Goal: Information Seeking & Learning: Learn about a topic

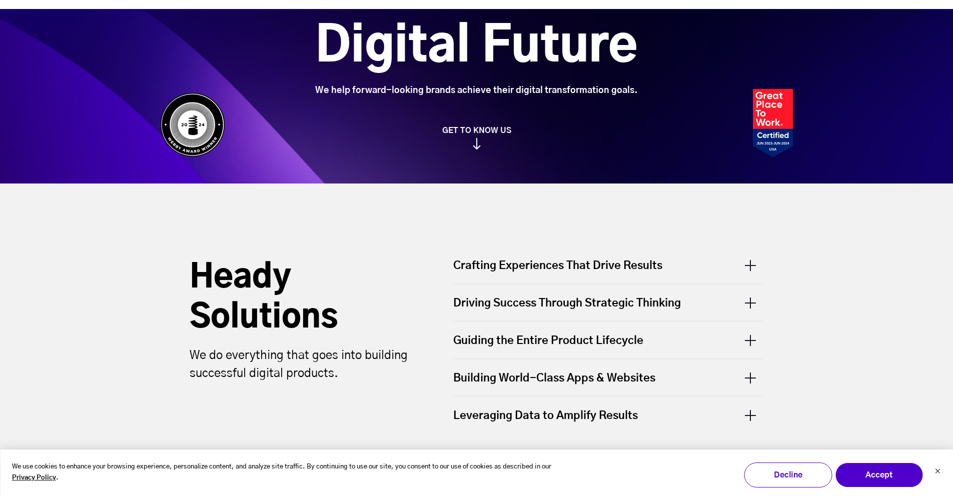
scroll to position [264, 0]
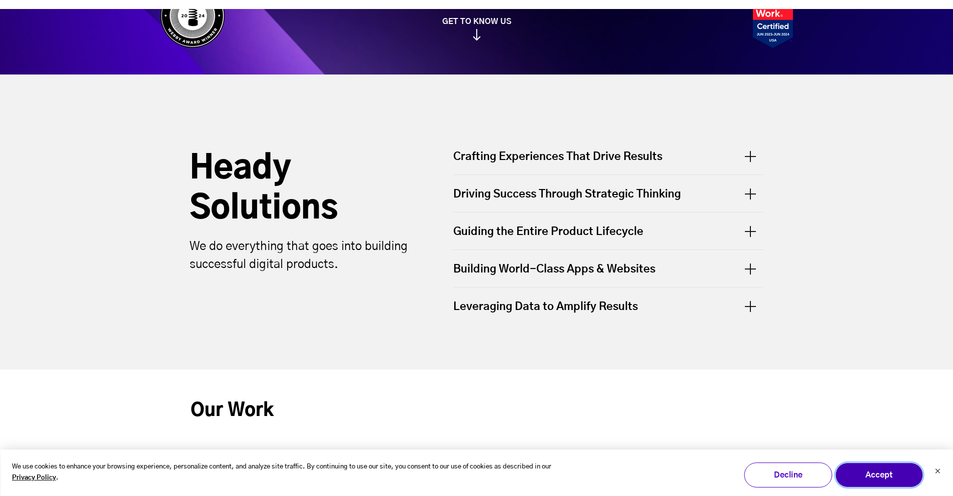
click at [882, 480] on button "Accept" at bounding box center [879, 475] width 88 height 25
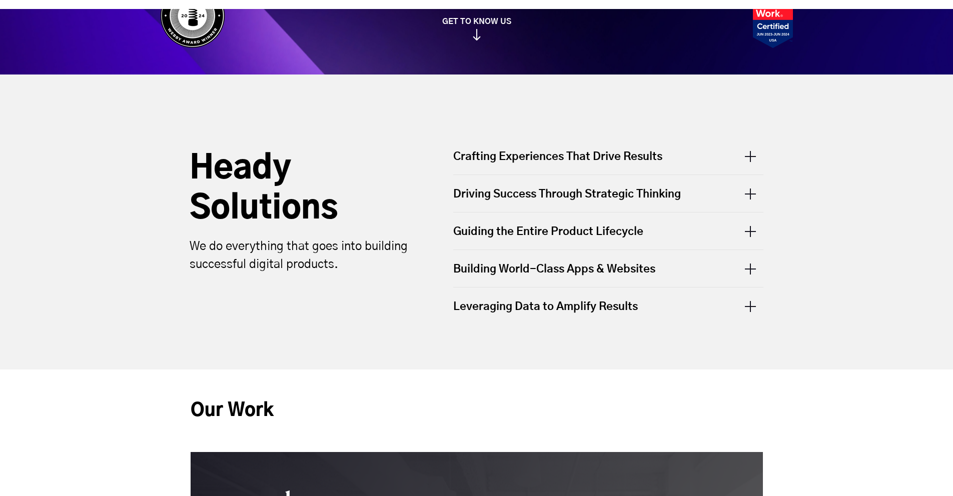
click at [745, 154] on div "Crafting Experiences That Drive Results" at bounding box center [608, 162] width 310 height 26
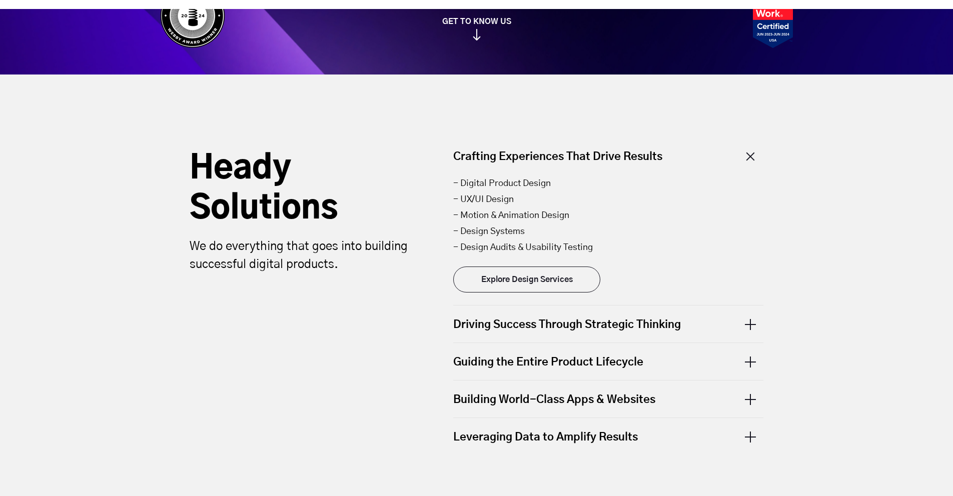
click at [745, 154] on div "Crafting Experiences That Drive Results" at bounding box center [608, 162] width 310 height 26
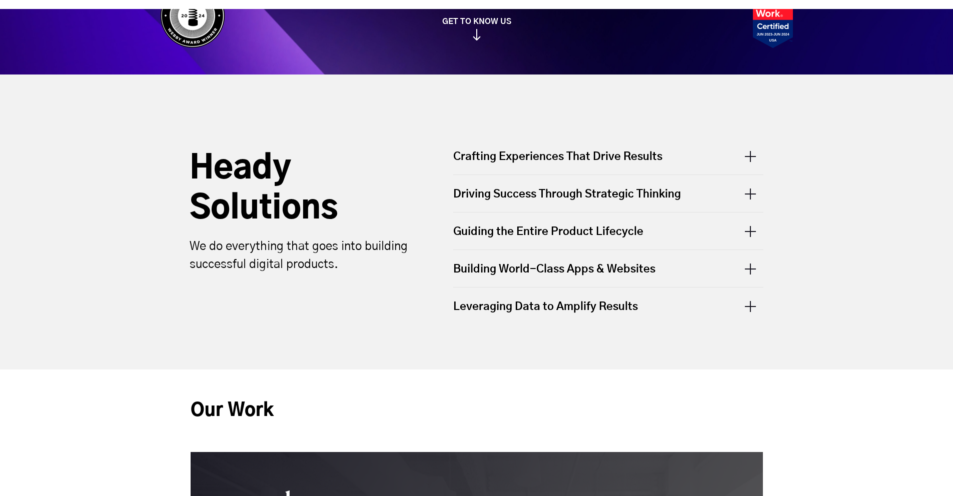
click at [711, 198] on div "Driving Success Through Strategic Thinking" at bounding box center [608, 193] width 310 height 37
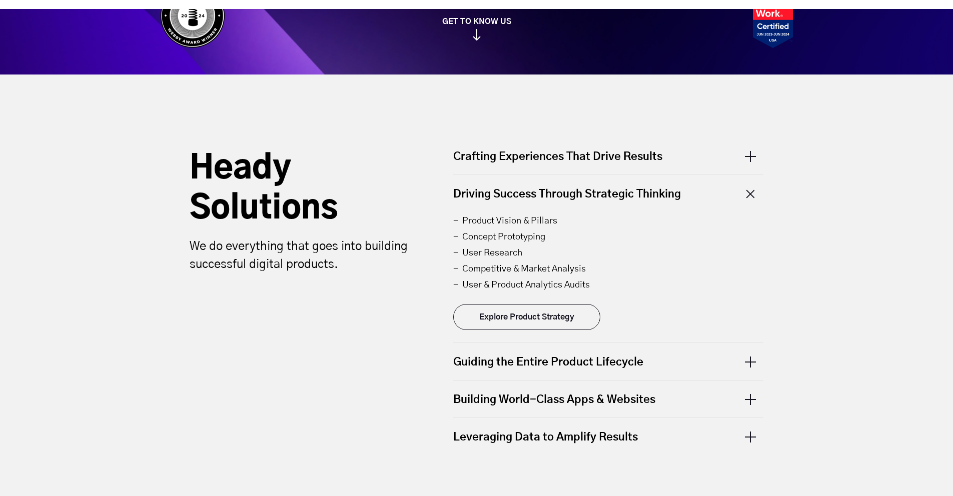
click at [711, 198] on div "Driving Success Through Strategic Thinking" at bounding box center [608, 193] width 310 height 37
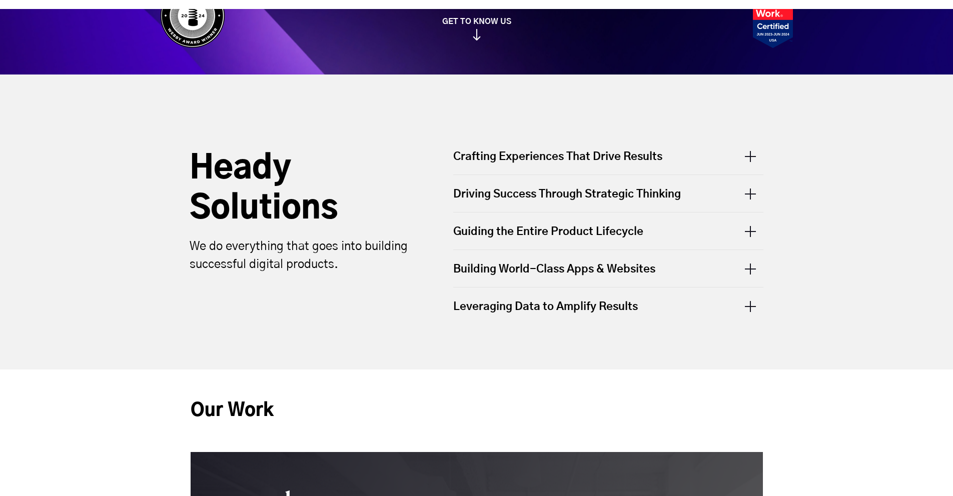
click at [686, 229] on div "Guiding the Entire Product Lifecycle" at bounding box center [608, 231] width 310 height 37
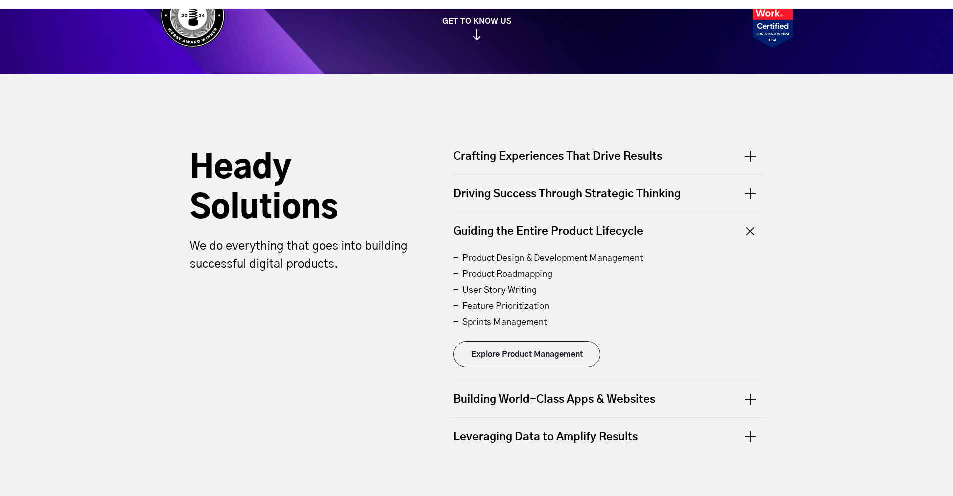
click at [686, 229] on div "Guiding the Entire Product Lifecycle" at bounding box center [608, 231] width 310 height 37
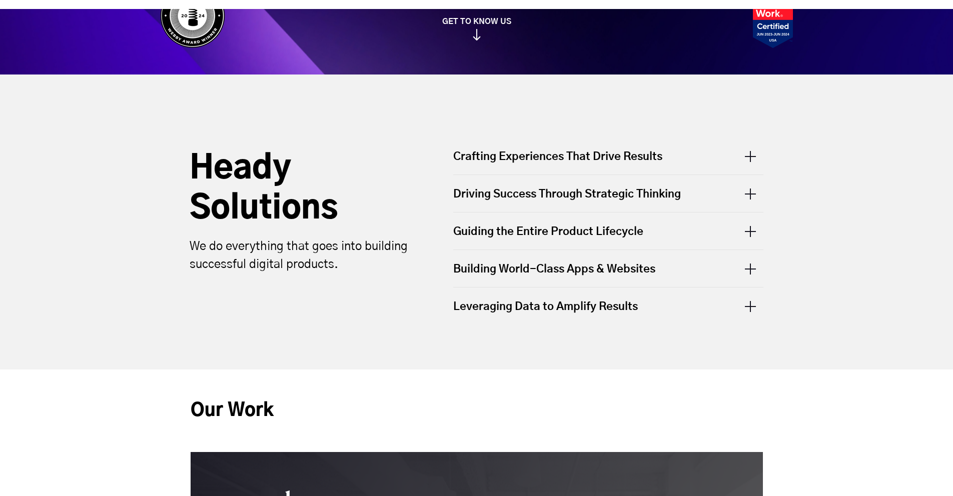
click at [649, 273] on div "Building World-Class Apps & Websites" at bounding box center [608, 268] width 310 height 37
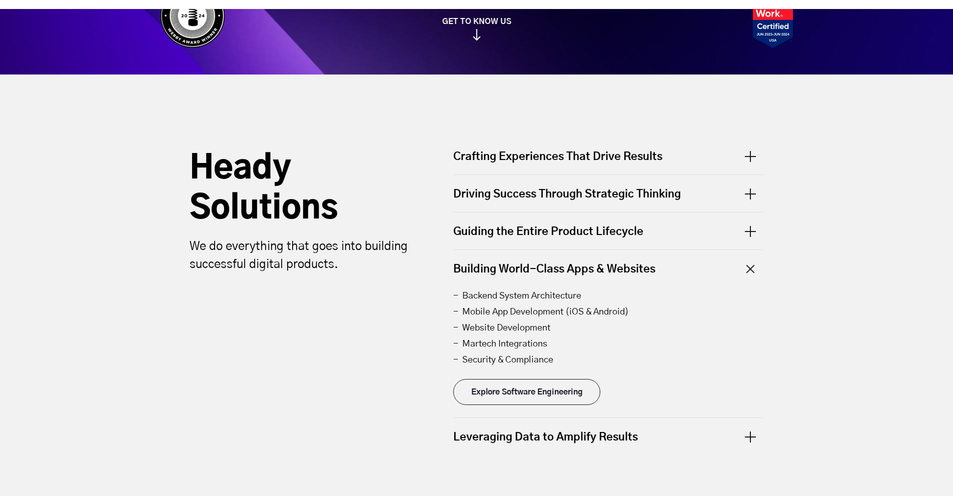
click at [648, 271] on div "Building World-Class Apps & Websites" at bounding box center [608, 268] width 310 height 37
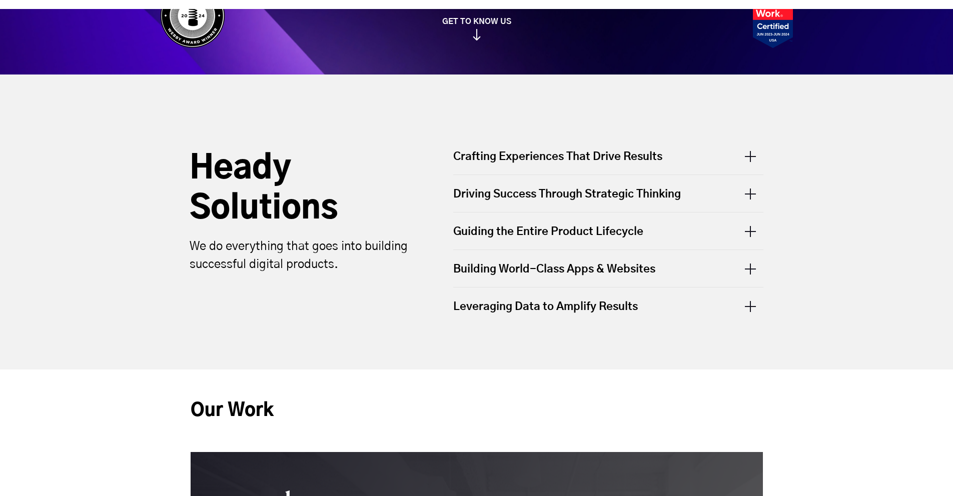
click at [661, 310] on div "Leveraging Data to Amplify Results" at bounding box center [608, 306] width 310 height 37
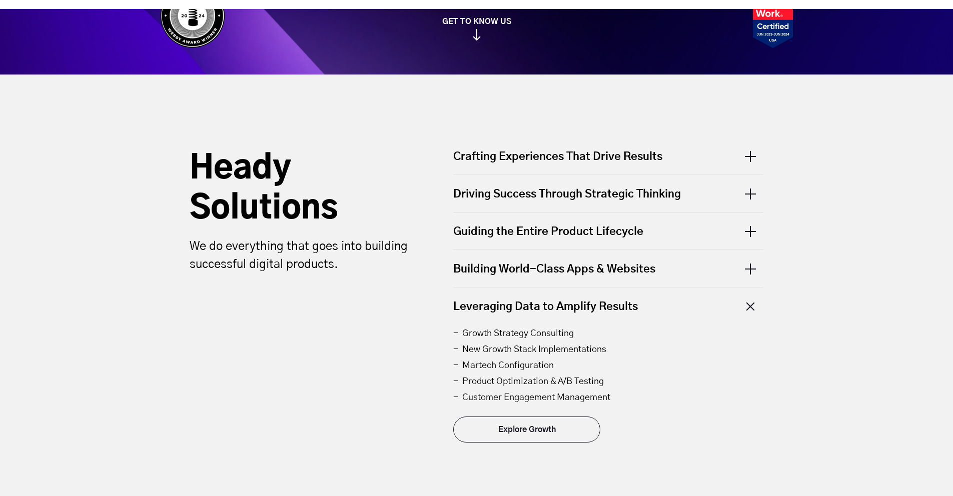
click at [661, 310] on div "Leveraging Data to Amplify Results" at bounding box center [608, 306] width 310 height 37
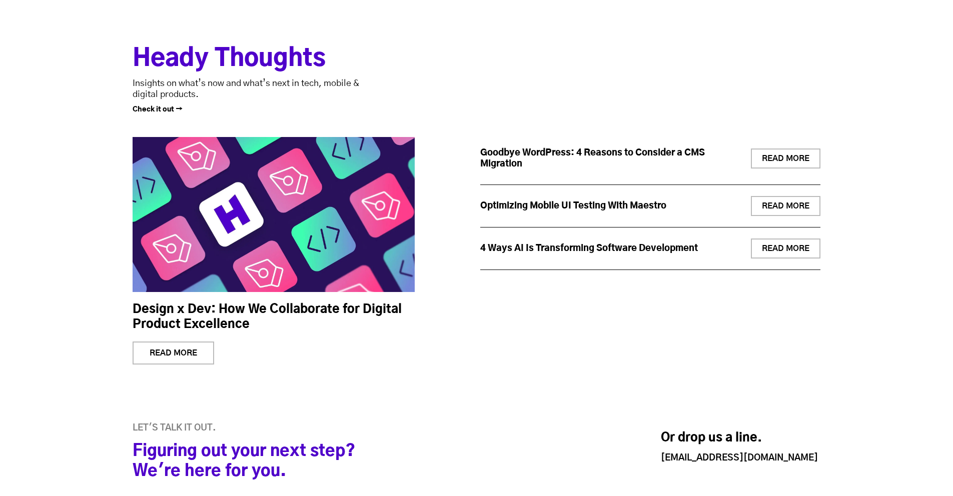
scroll to position [3619, 0]
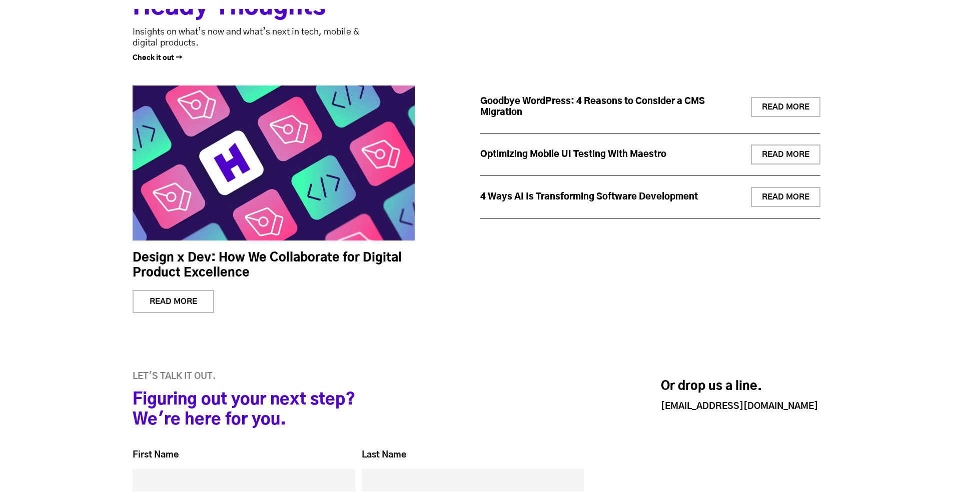
click at [784, 110] on link "READ MORE" at bounding box center [786, 107] width 70 height 20
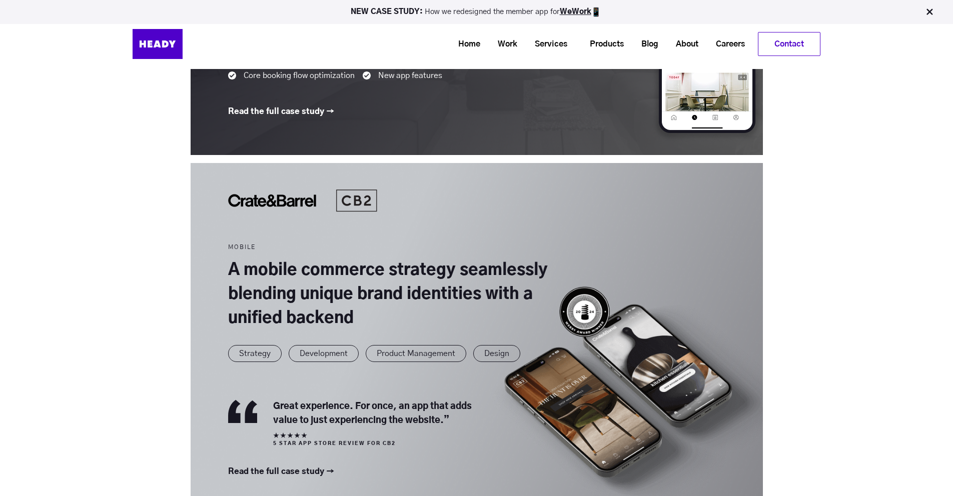
scroll to position [549, 0]
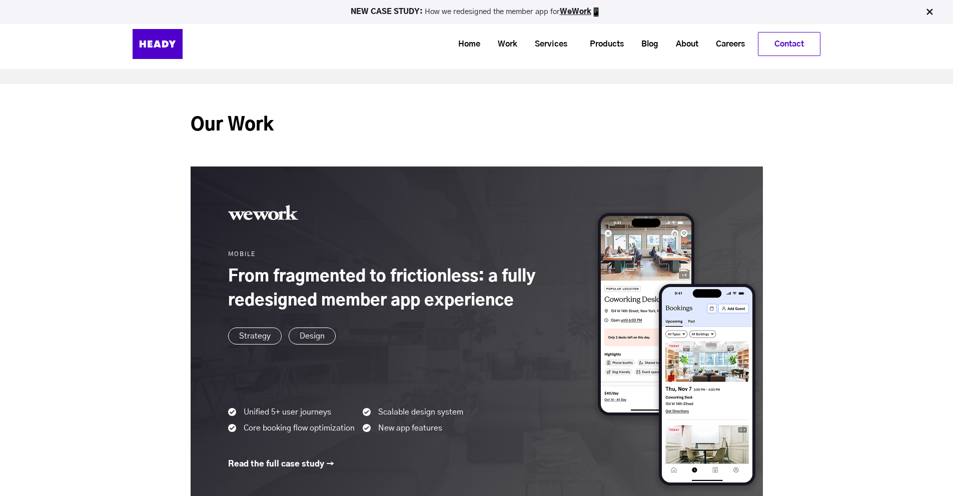
drag, startPoint x: 285, startPoint y: 464, endPoint x: 288, endPoint y: 455, distance: 9.5
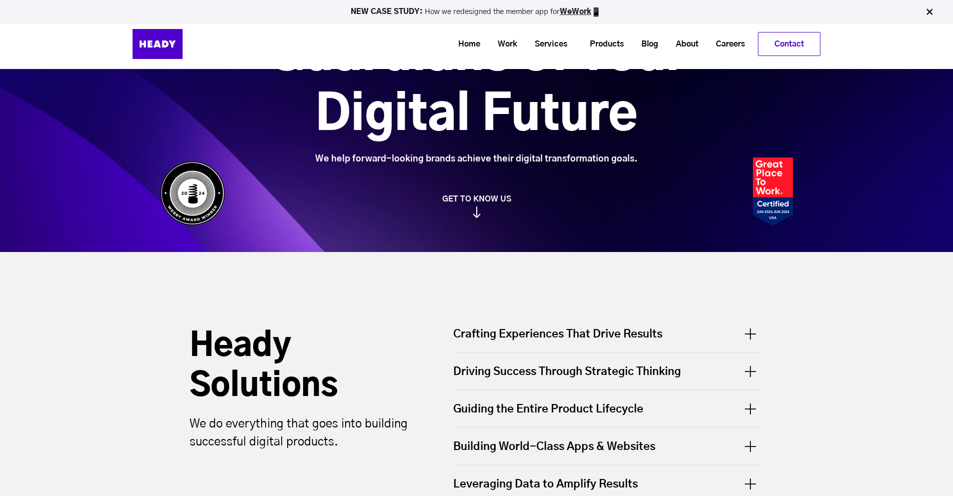
scroll to position [93, 0]
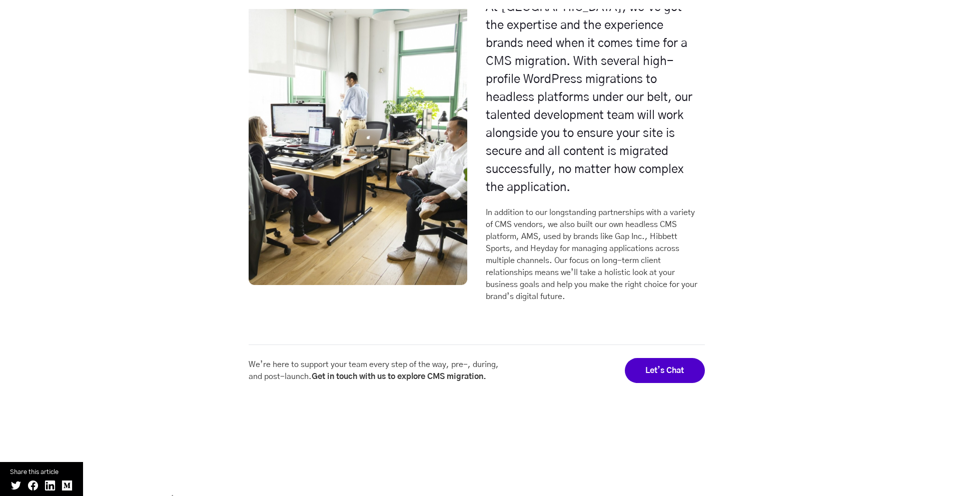
scroll to position [3846, 0]
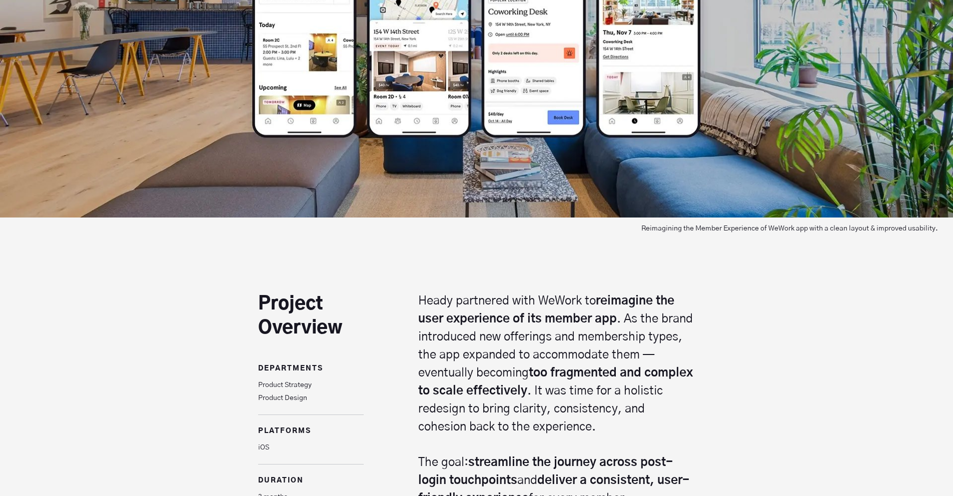
scroll to position [257, 0]
